Goal: Task Accomplishment & Management: Use online tool/utility

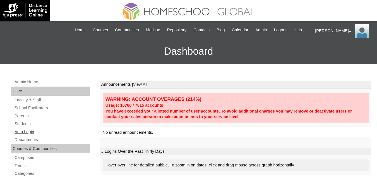
click at [23, 135] on link "Auto Login" at bounding box center [52, 131] width 76 height 7
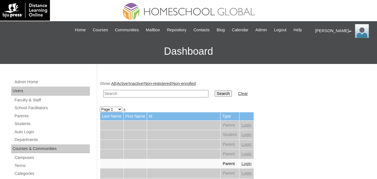
click at [140, 97] on input "text" at bounding box center [155, 94] width 105 height 8
paste input "[PERSON_NAME]"
type input "[PERSON_NAME]"
click at [214, 90] on input "Search" at bounding box center [222, 93] width 17 height 6
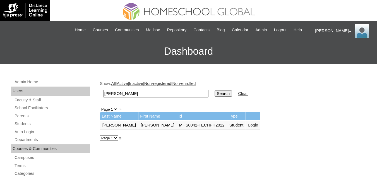
click at [248, 127] on link "Login" at bounding box center [253, 125] width 10 height 4
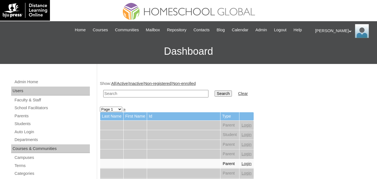
click at [123, 97] on input "text" at bounding box center [155, 94] width 105 height 8
paste input "[PERSON_NAME]"
type input "[PERSON_NAME]"
click at [214, 90] on input "Search" at bounding box center [222, 93] width 17 height 6
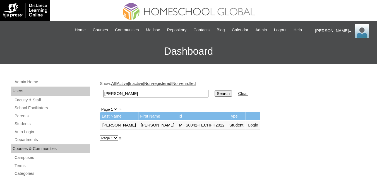
drag, startPoint x: 136, startPoint y: 98, endPoint x: 71, endPoint y: 98, distance: 64.9
paste input "Promise Joy"
type input "Promise Joy"
click at [214, 96] on input "Search" at bounding box center [222, 93] width 17 height 6
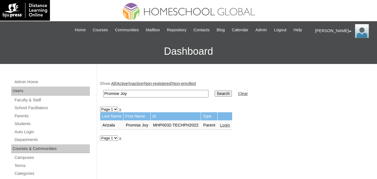
click at [227, 127] on link "Login" at bounding box center [225, 125] width 10 height 4
